Goal: Task Accomplishment & Management: Manage account settings

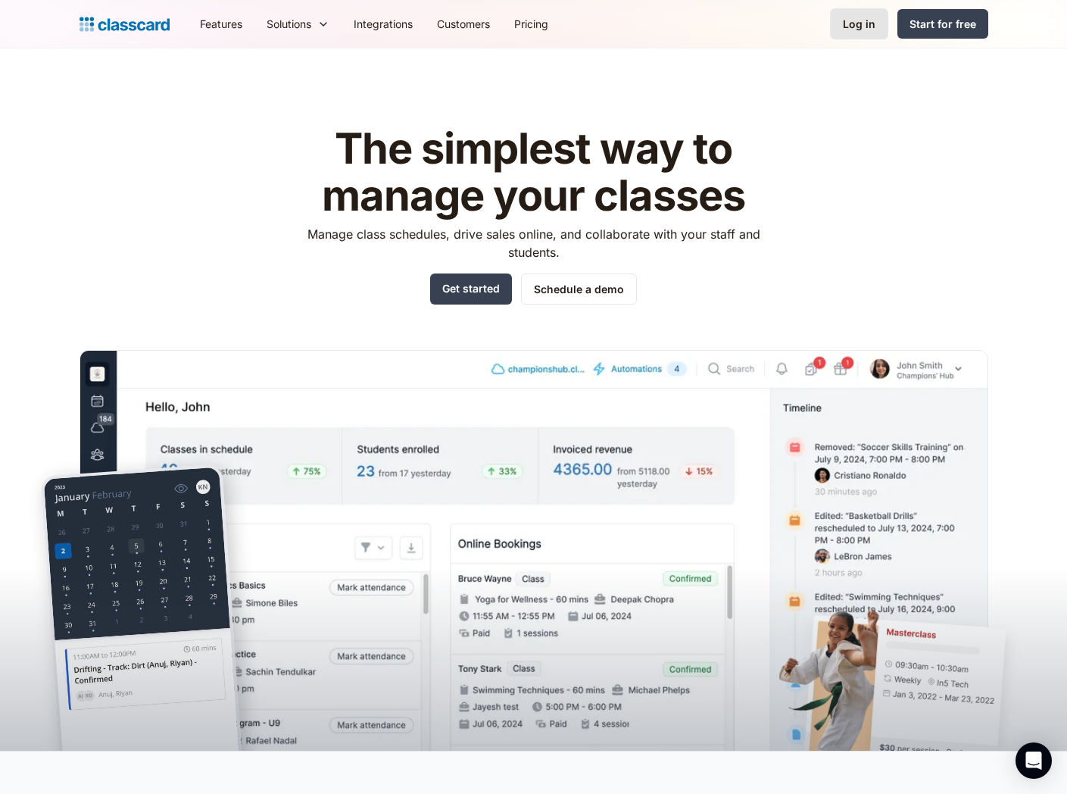
click at [873, 27] on div "Log in" at bounding box center [859, 24] width 33 height 16
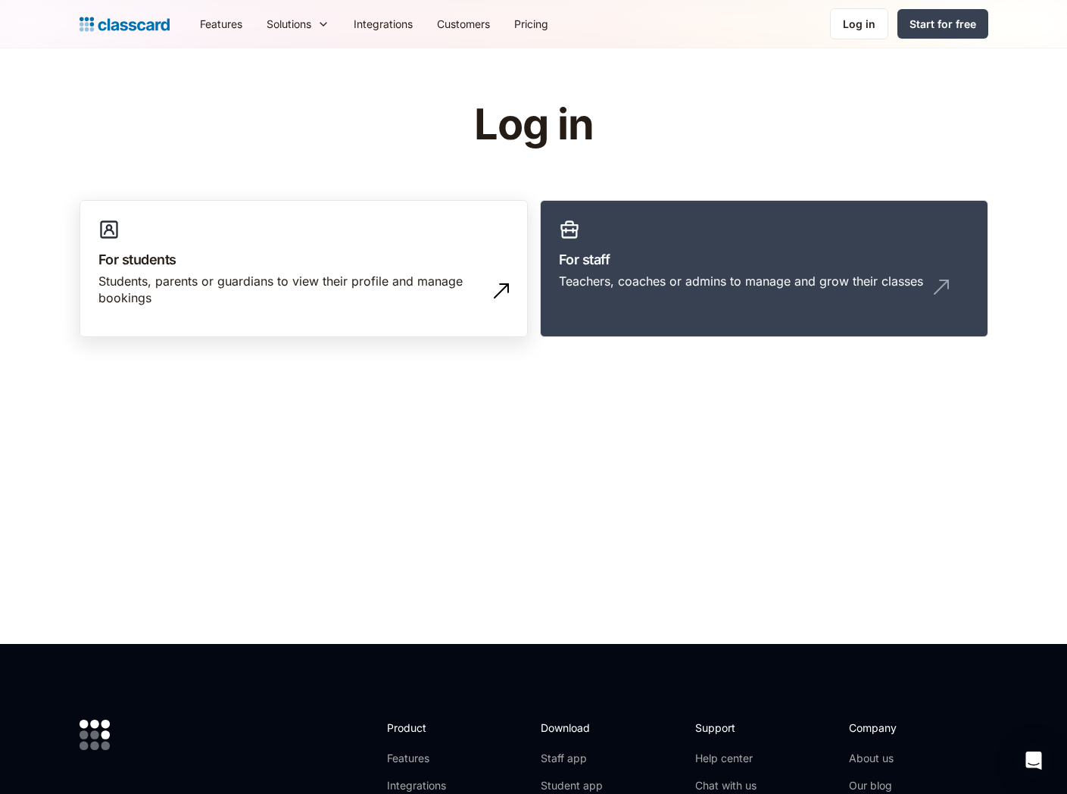
click at [279, 290] on div "Students, parents or guardians to view their profile and manage bookings" at bounding box center [288, 290] width 380 height 34
